Goal: Information Seeking & Learning: Check status

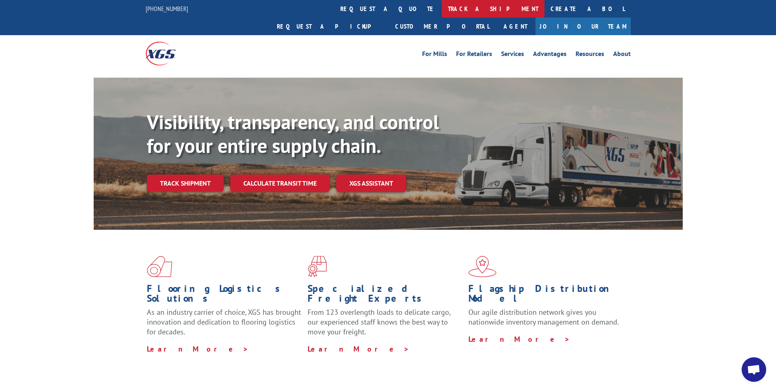
click at [442, 11] on link "track a shipment" at bounding box center [493, 9] width 103 height 18
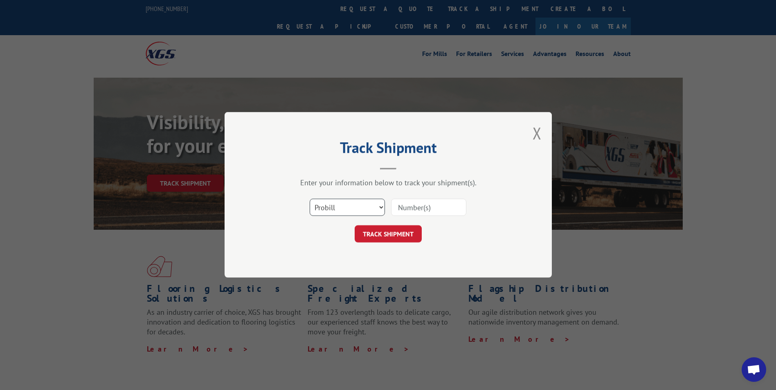
click at [382, 206] on select "Select category... Probill BOL PO" at bounding box center [347, 207] width 75 height 17
select select "bol"
click at [310, 199] on select "Select category... Probill BOL PO" at bounding box center [347, 207] width 75 height 17
click at [401, 207] on input at bounding box center [428, 207] width 75 height 17
paste input "6043153"
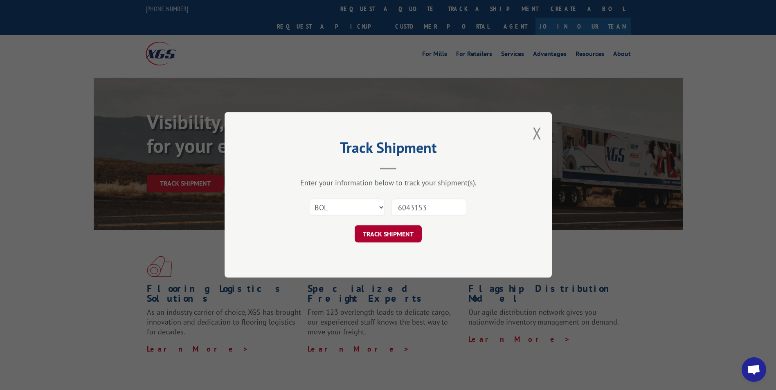
type input "6043153"
click at [395, 238] on button "TRACK SHIPMENT" at bounding box center [388, 234] width 67 height 17
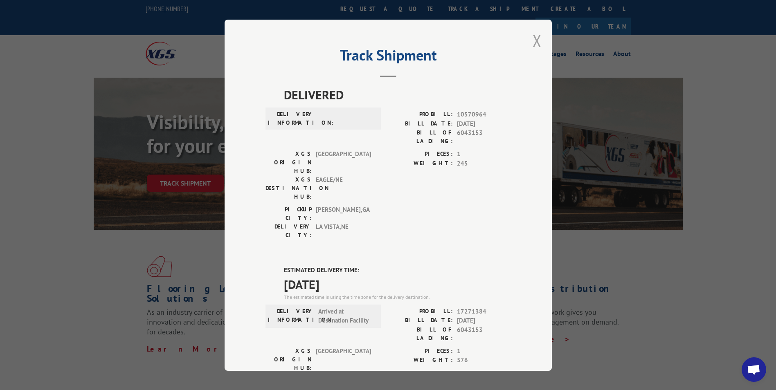
click at [536, 45] on button "Close modal" at bounding box center [537, 41] width 9 height 22
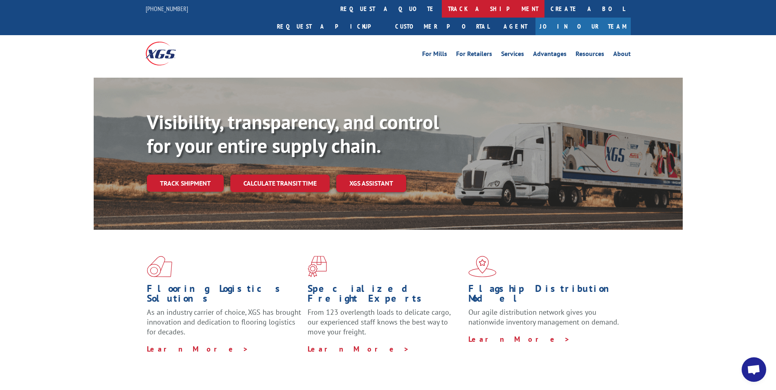
click at [442, 9] on link "track a shipment" at bounding box center [493, 9] width 103 height 18
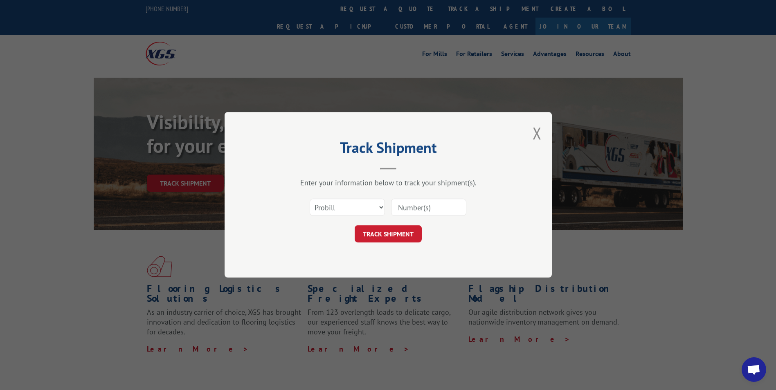
click at [425, 205] on input at bounding box center [428, 207] width 75 height 17
type input "6043153"
click at [404, 230] on button "TRACK SHIPMENT" at bounding box center [388, 234] width 67 height 17
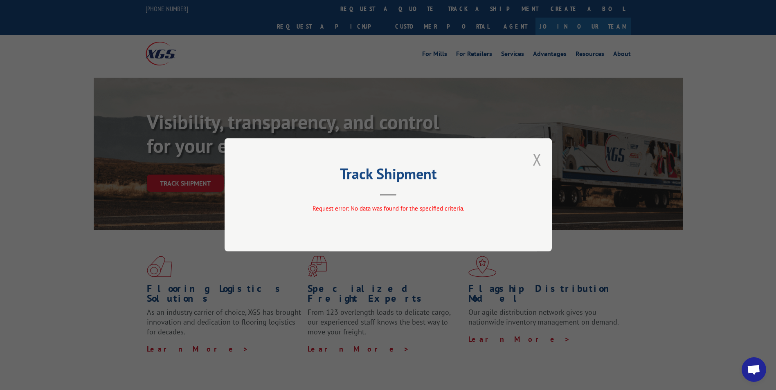
click at [534, 159] on button "Close modal" at bounding box center [537, 160] width 9 height 22
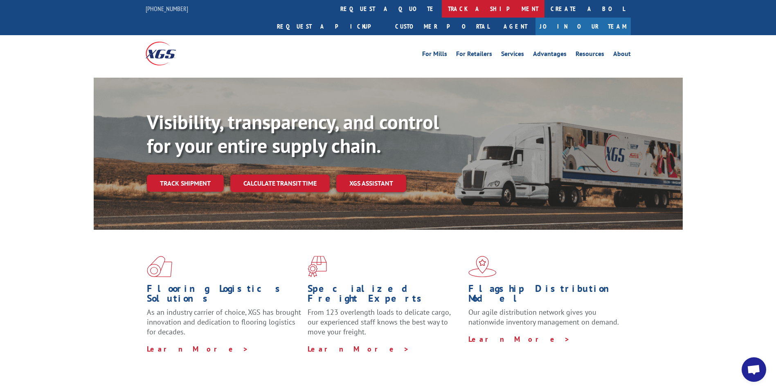
click at [442, 5] on link "track a shipment" at bounding box center [493, 9] width 103 height 18
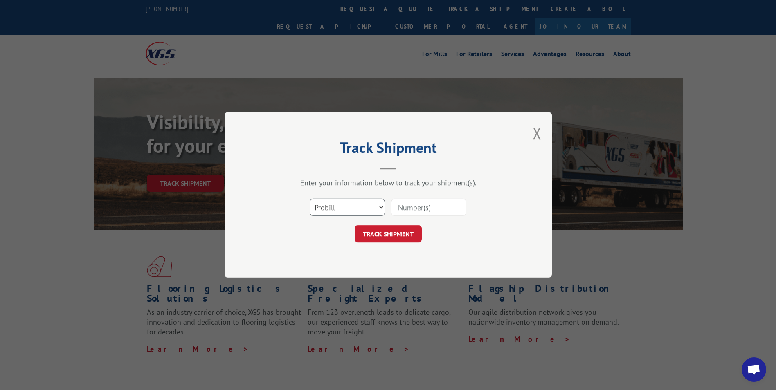
click at [380, 207] on select "Select category... Probill BOL PO" at bounding box center [347, 207] width 75 height 17
select select "bol"
click at [310, 199] on select "Select category... Probill BOL PO" at bounding box center [347, 207] width 75 height 17
click at [418, 207] on input at bounding box center [428, 207] width 75 height 17
paste input "6043153"
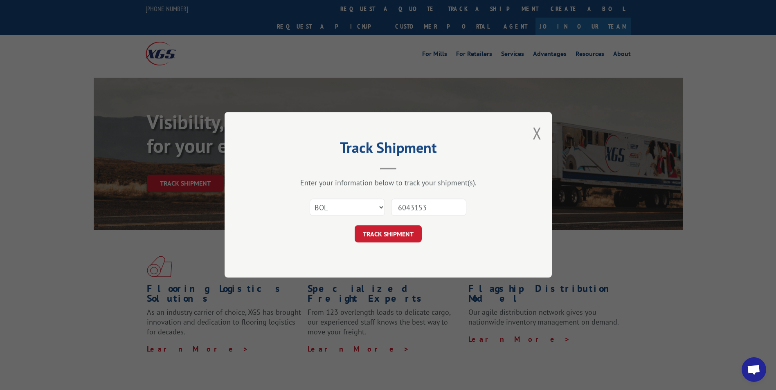
type input "6043153"
click at [408, 229] on button "TRACK SHIPMENT" at bounding box center [388, 234] width 67 height 17
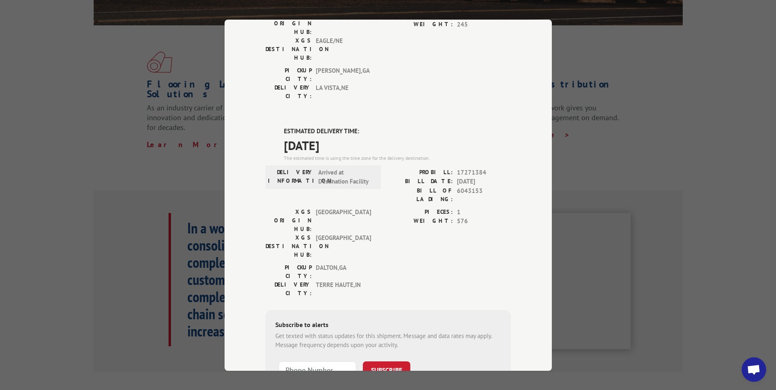
scroll to position [132, 0]
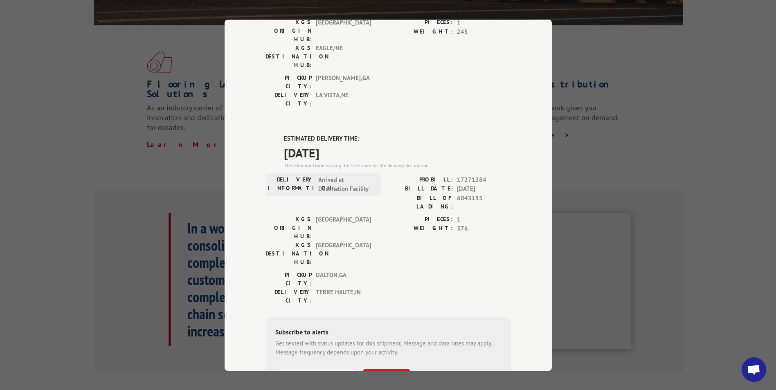
click at [548, 27] on div "Track Shipment DELIVERED DELIVERY INFORMATION: PROBILL: 10570964 BILL DATE: [DA…" at bounding box center [388, 196] width 327 height 352
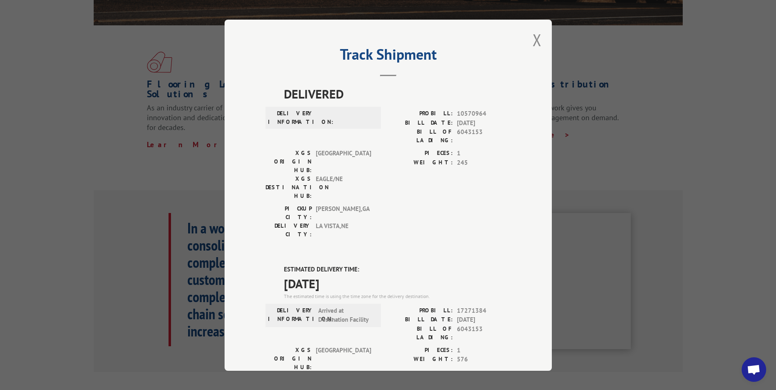
scroll to position [0, 0]
click at [537, 37] on button "Close modal" at bounding box center [537, 41] width 9 height 22
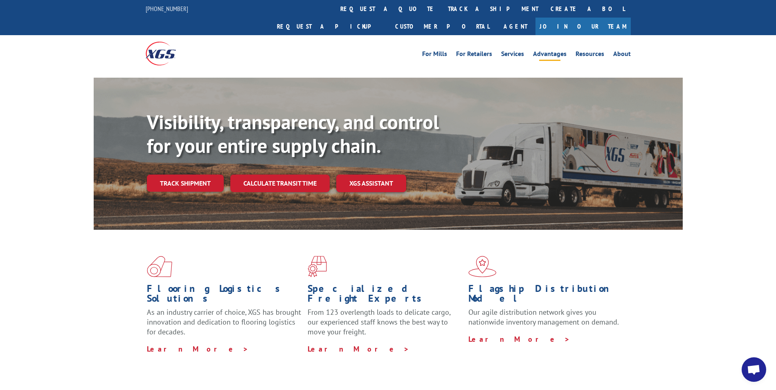
click at [537, 51] on link "Advantages" at bounding box center [550, 55] width 34 height 9
